Goal: Navigation & Orientation: Find specific page/section

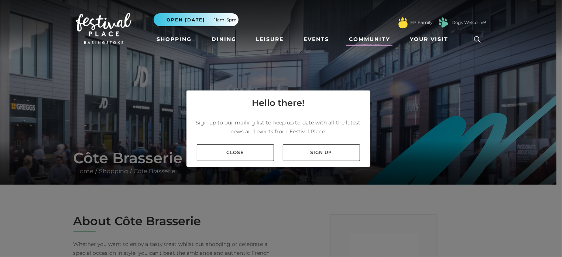
click at [378, 37] on link "Community" at bounding box center [369, 39] width 47 height 14
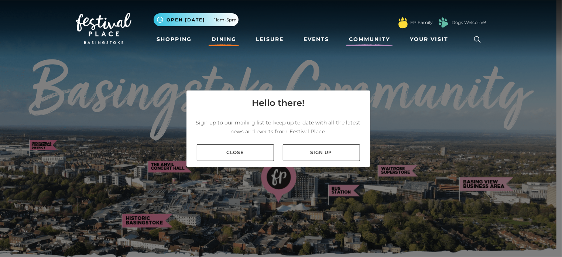
click at [226, 38] on link "Dining" at bounding box center [223, 39] width 31 height 14
